Goal: Transaction & Acquisition: Purchase product/service

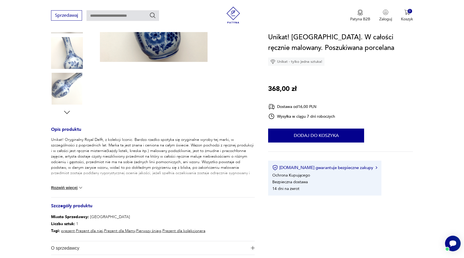
scroll to position [142, 0]
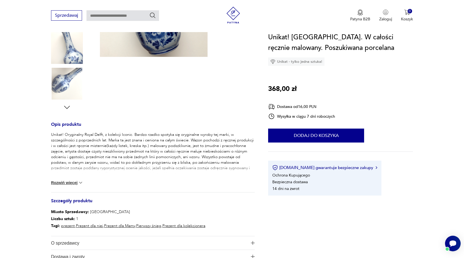
click at [69, 181] on button "Rozwiń więcej" at bounding box center [67, 183] width 32 height 6
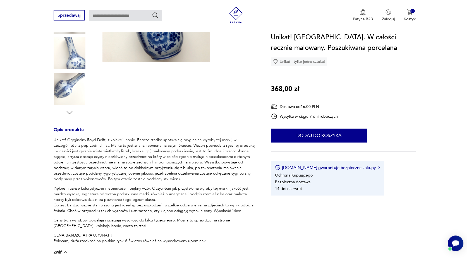
scroll to position [85, 0]
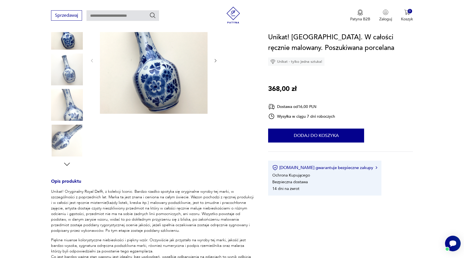
click at [160, 73] on img at bounding box center [154, 60] width 108 height 107
